Goal: Communication & Community: Answer question/provide support

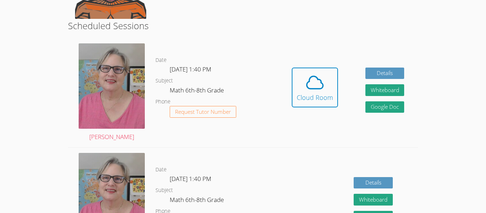
scroll to position [157, 0]
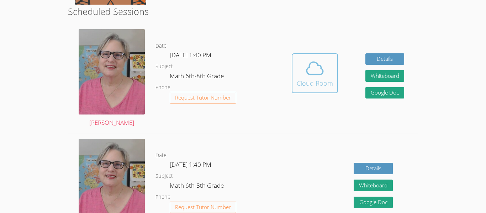
click at [313, 55] on button "Cloud Room" at bounding box center [315, 73] width 46 height 40
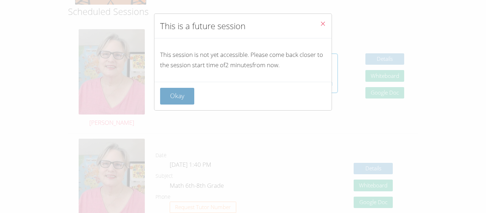
click at [170, 100] on button "Okay" at bounding box center [177, 96] width 34 height 17
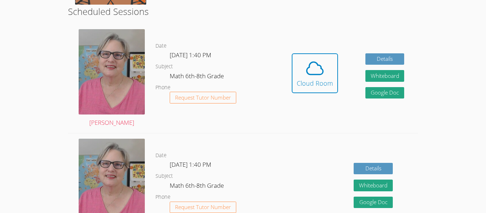
click at [170, 100] on button "Request Tutor Number" at bounding box center [203, 98] width 67 height 12
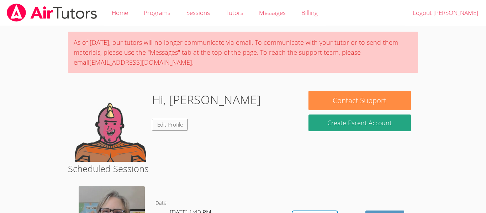
scroll to position [157, 0]
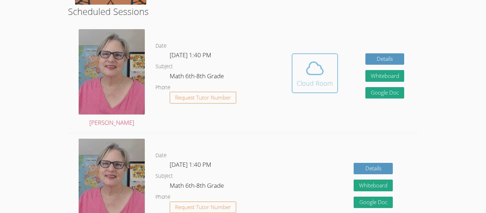
click at [307, 71] on icon at bounding box center [315, 68] width 16 height 12
click at [305, 56] on button "Cloud Room" at bounding box center [315, 73] width 46 height 40
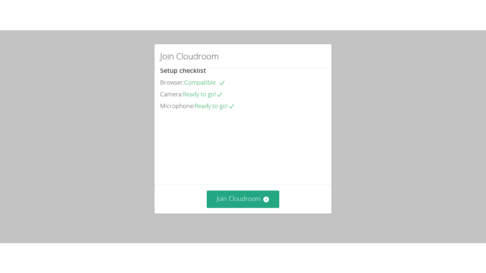
scroll to position [1, 0]
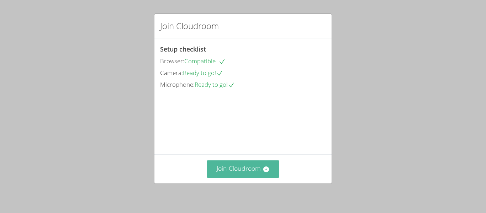
click at [220, 164] on button "Join Cloudroom" at bounding box center [243, 169] width 73 height 17
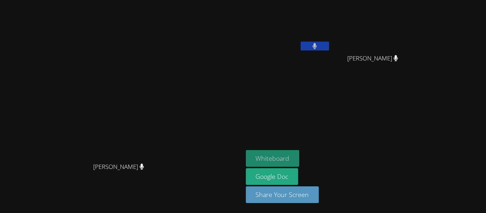
click at [300, 153] on button "Whiteboard" at bounding box center [273, 158] width 54 height 17
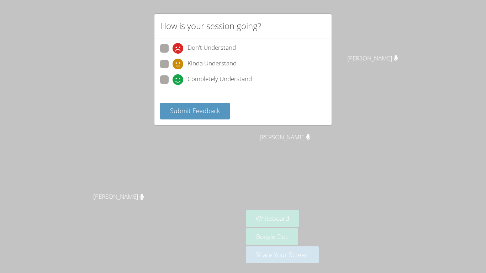
click at [225, 81] on span "Completely Understand" at bounding box center [220, 79] width 64 height 11
click at [179, 81] on input "Completely Understand" at bounding box center [176, 78] width 6 height 6
radio input "true"
click at [205, 108] on span "Submit Feedback" at bounding box center [195, 110] width 50 height 9
